Goal: Task Accomplishment & Management: Use online tool/utility

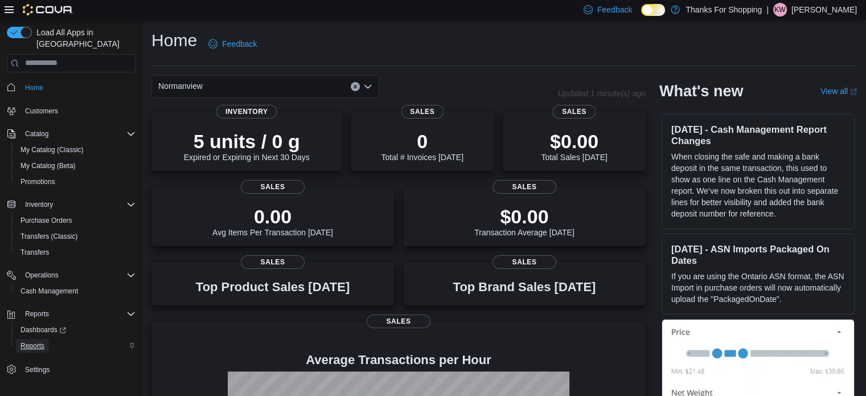
click at [43, 341] on span "Reports" at bounding box center [32, 345] width 24 height 9
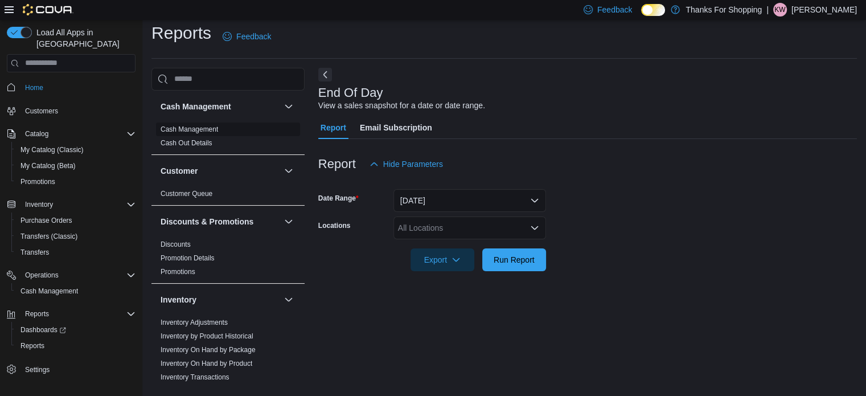
click at [188, 129] on link "Cash Management" at bounding box center [188, 129] width 57 height 8
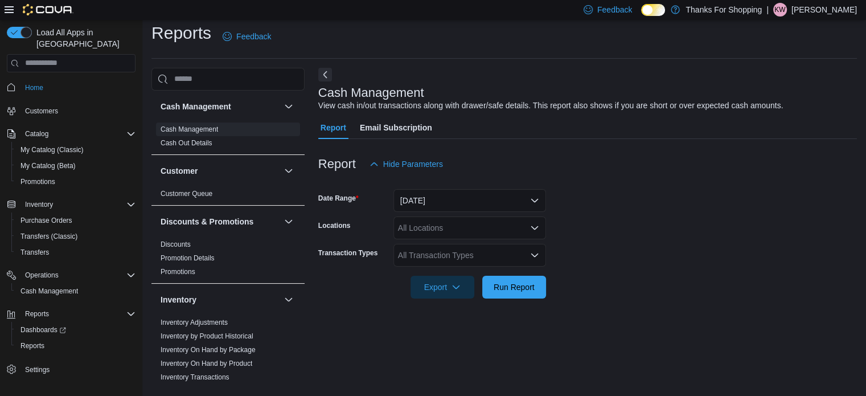
click at [467, 223] on div "All Locations" at bounding box center [469, 227] width 153 height 23
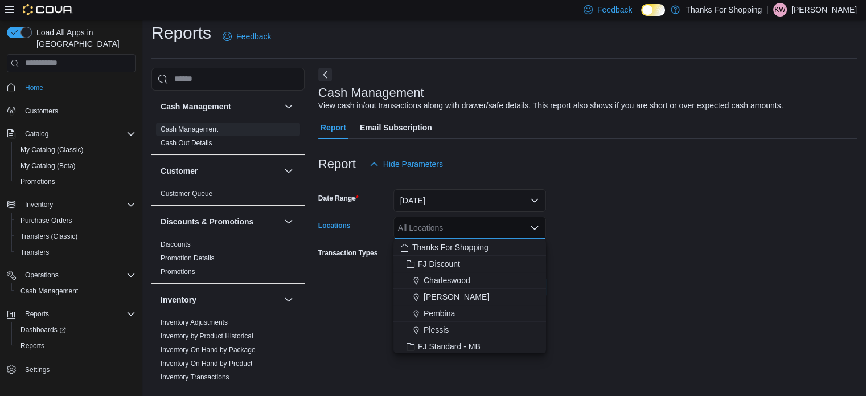
click at [676, 234] on form "Date Range [DATE] Locations All Locations Combo box. Selected. Combo box input.…" at bounding box center [587, 236] width 538 height 123
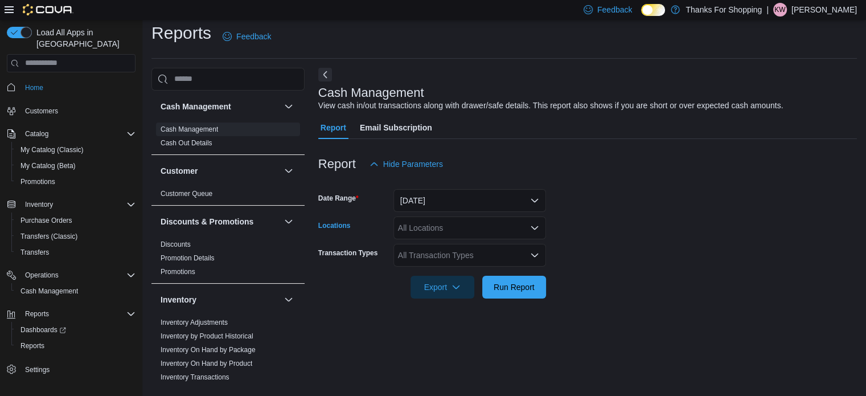
click at [485, 219] on div "All Locations" at bounding box center [469, 227] width 153 height 23
type input "**"
click at [453, 247] on span "Normanview" at bounding box center [445, 246] width 44 height 11
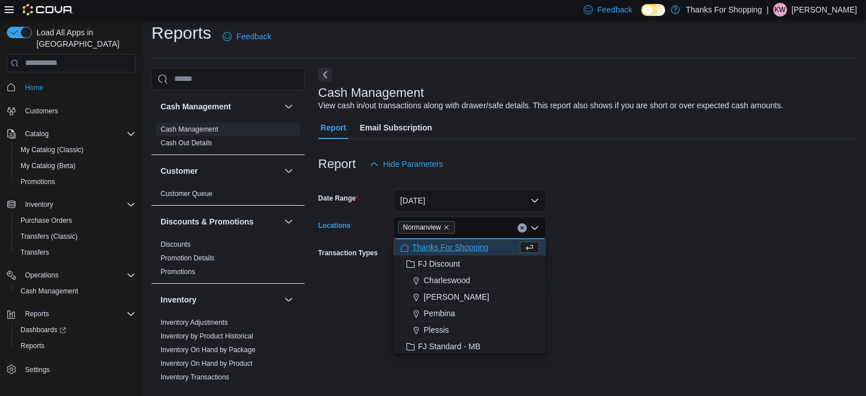
click at [627, 234] on form "Date Range [DATE] Locations [GEOGRAPHIC_DATA] Combo box. Selected. [GEOGRAPHIC_…" at bounding box center [587, 236] width 538 height 123
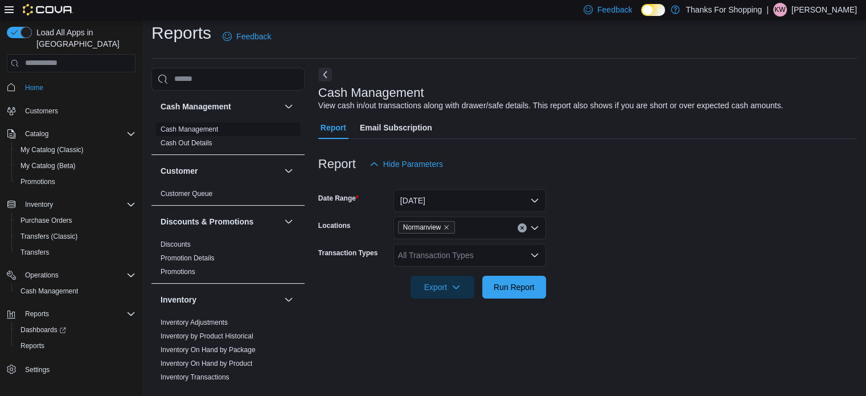
click at [177, 129] on link "Cash Management" at bounding box center [188, 129] width 57 height 8
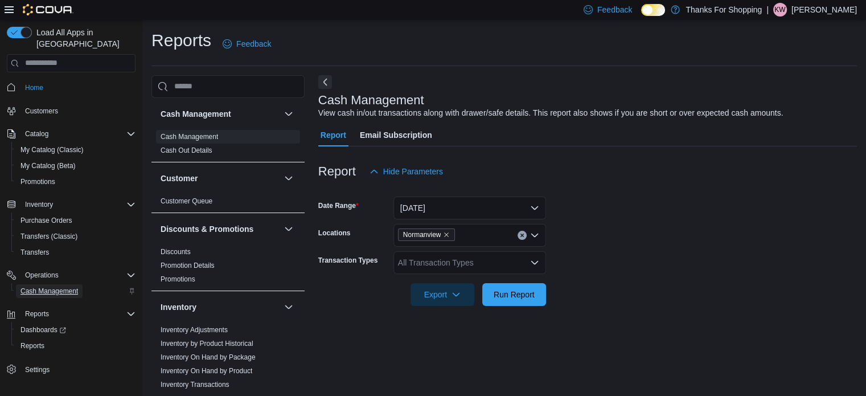
click at [56, 286] on span "Cash Management" at bounding box center [48, 290] width 57 height 9
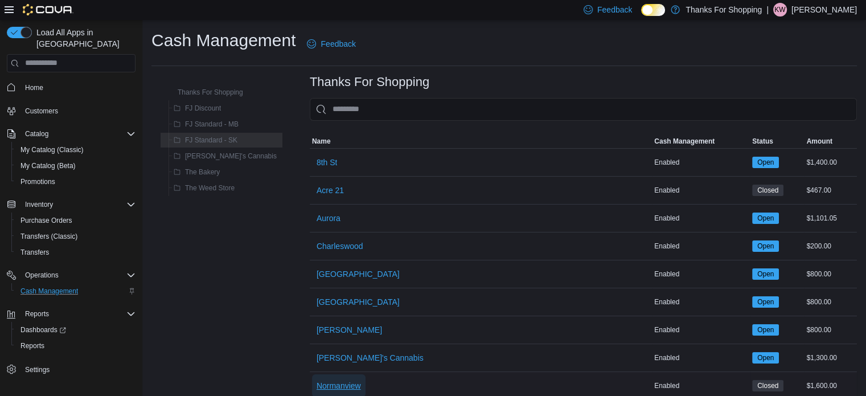
click at [316, 388] on span "Normanview" at bounding box center [338, 385] width 44 height 11
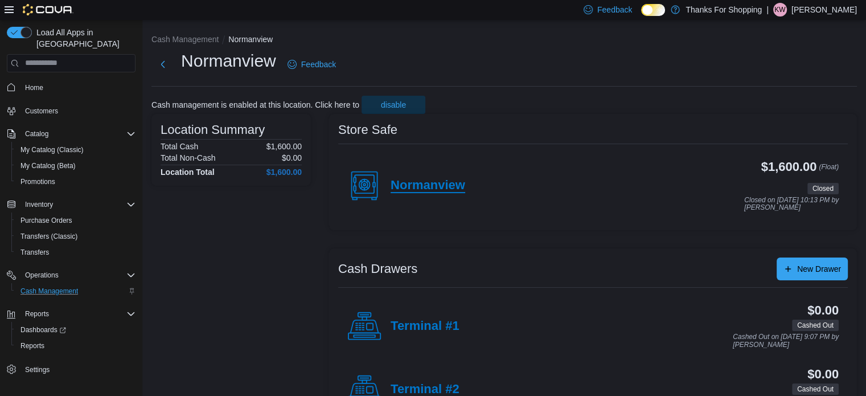
drag, startPoint x: 424, startPoint y: 186, endPoint x: 433, endPoint y: 179, distance: 10.9
click at [424, 186] on h4 "Normanview" at bounding box center [427, 185] width 75 height 15
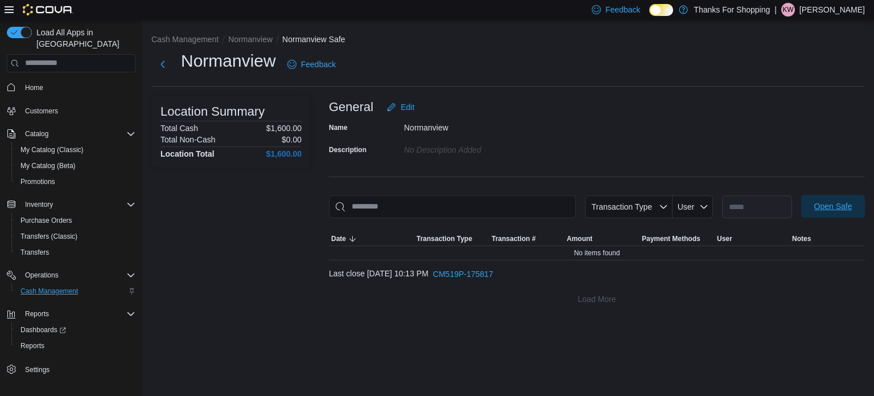
drag, startPoint x: 850, startPoint y: 209, endPoint x: 831, endPoint y: 204, distance: 19.5
click at [849, 209] on span "Open Safe" at bounding box center [833, 205] width 38 height 11
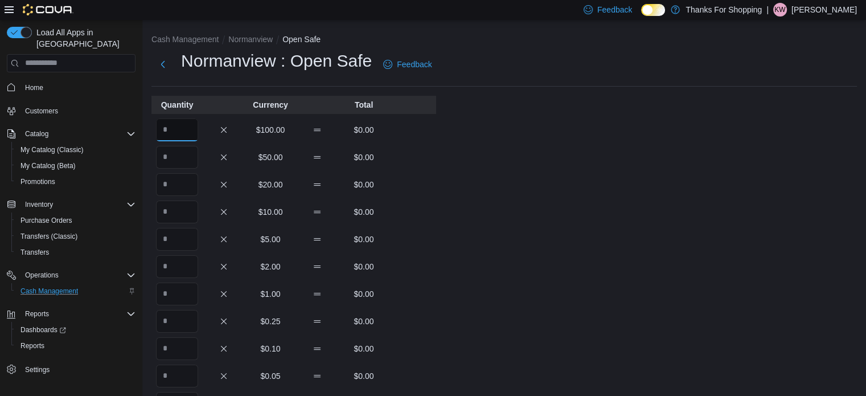
drag, startPoint x: 179, startPoint y: 129, endPoint x: 138, endPoint y: 135, distance: 41.5
click at [138, 135] on div "Load All Apps in New Hub Home Customers Catalog My Catalog (Classic) My Catalog…" at bounding box center [433, 317] width 866 height 594
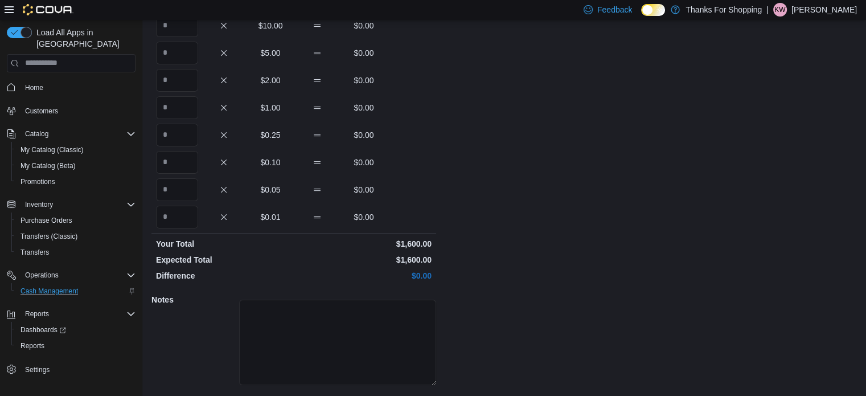
scroll to position [217, 0]
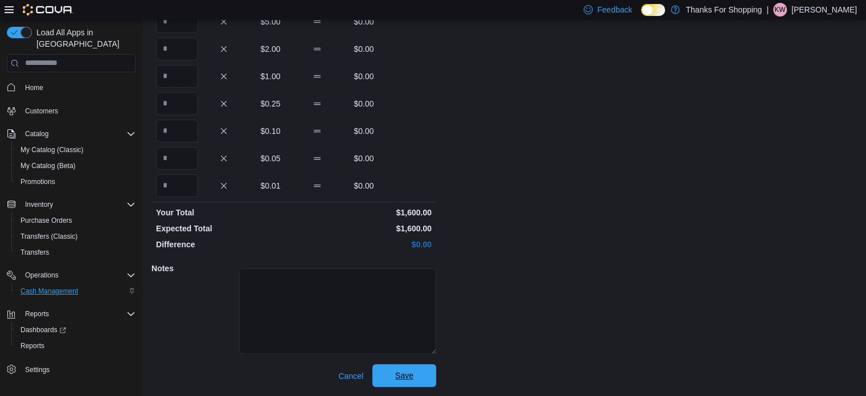
type input "**"
click at [405, 369] on span "Save" at bounding box center [404, 375] width 50 height 23
